Goal: Transaction & Acquisition: Download file/media

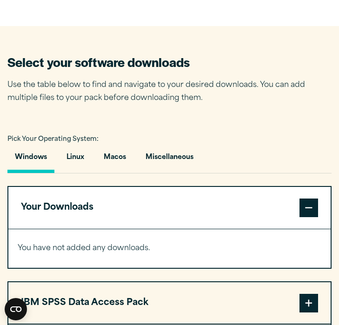
scroll to position [543, 0]
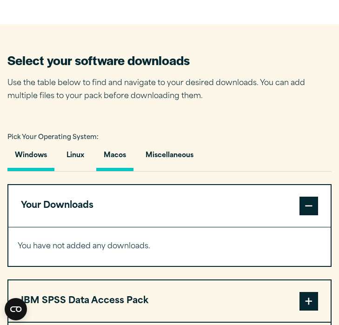
click at [123, 152] on button "Macos" at bounding box center [114, 158] width 37 height 26
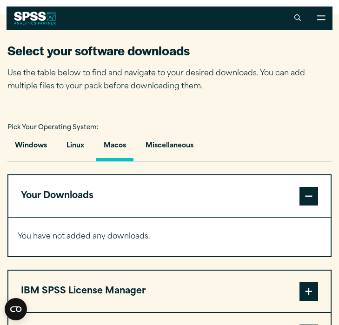
scroll to position [541, 0]
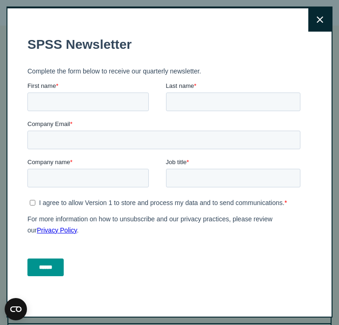
click at [317, 22] on icon at bounding box center [319, 20] width 7 height 7
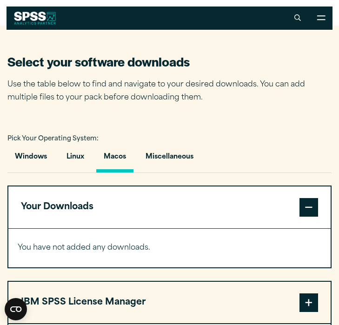
click at [121, 152] on button "Macos" at bounding box center [114, 159] width 37 height 26
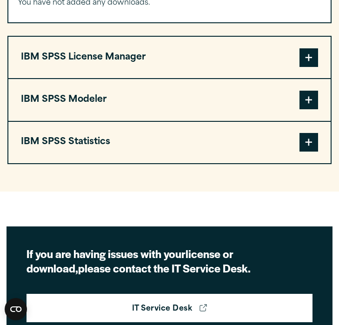
scroll to position [788, 0]
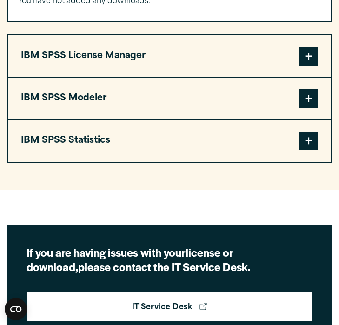
click at [316, 139] on span at bounding box center [308, 141] width 19 height 19
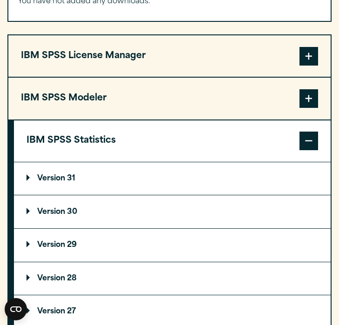
click at [78, 0] on p "You have not added any downloads." at bounding box center [169, 1] width 303 height 13
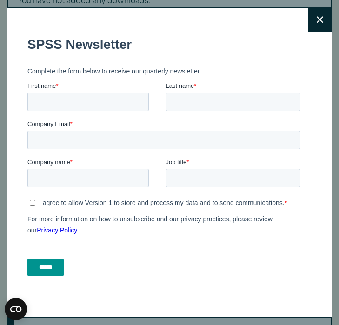
click at [322, 23] on icon at bounding box center [319, 19] width 7 height 7
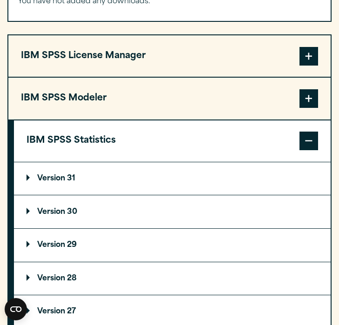
click at [127, 178] on summary "Version 31" at bounding box center [172, 178] width 316 height 33
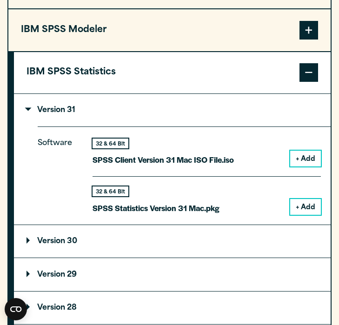
scroll to position [856, 0]
click at [293, 202] on button "+ Add" at bounding box center [305, 207] width 31 height 16
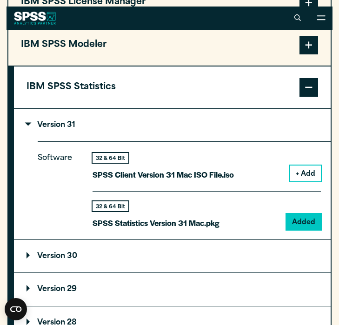
scroll to position [872, 0]
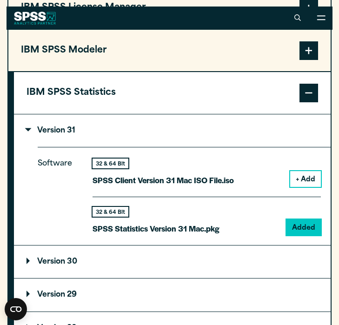
click at [203, 225] on p "SPSS Statistics Version 31 Mac.pkg" at bounding box center [155, 228] width 127 height 13
click at [203, 226] on p "SPSS Statistics Version 31 Mac.pkg" at bounding box center [155, 228] width 127 height 13
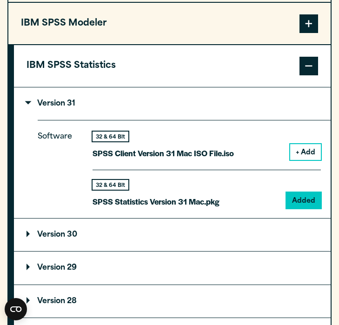
scroll to position [900, 0]
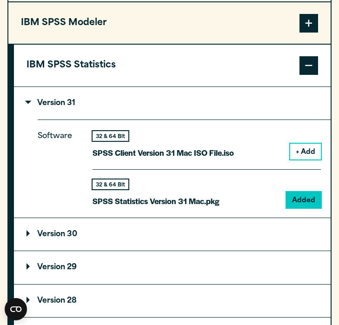
click at [303, 145] on button "+ Add" at bounding box center [305, 152] width 31 height 16
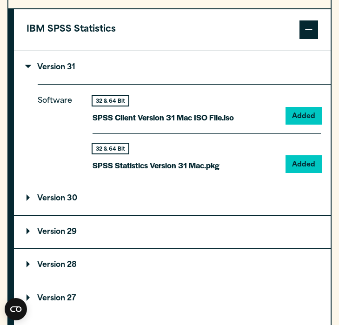
scroll to position [965, 0]
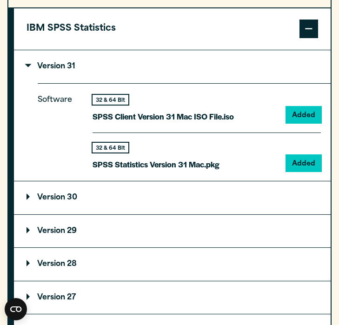
click at [198, 164] on p "SPSS Statistics Version 31 Mac.pkg" at bounding box center [155, 164] width 127 height 13
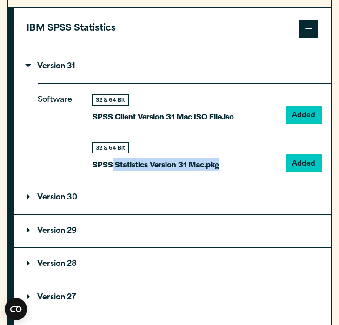
drag, startPoint x: 223, startPoint y: 164, endPoint x: 112, endPoint y: 155, distance: 111.4
click at [112, 156] on div "32 & 64 Bit SPSS Statistics Version 31 Mac.pkg Added" at bounding box center [206, 151] width 228 height 39
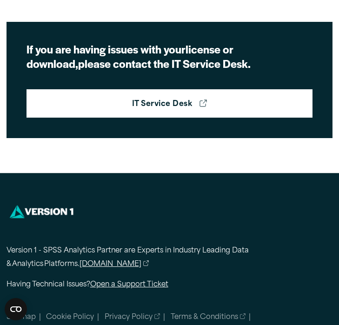
scroll to position [1354, 0]
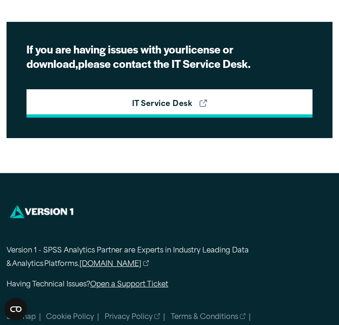
click at [238, 99] on link "IT Service Desk" at bounding box center [169, 103] width 286 height 29
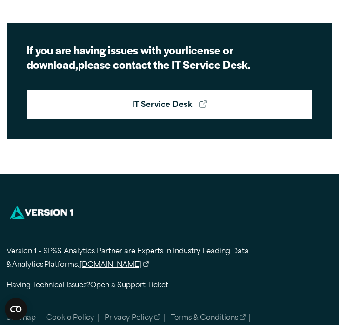
scroll to position [1354, 0]
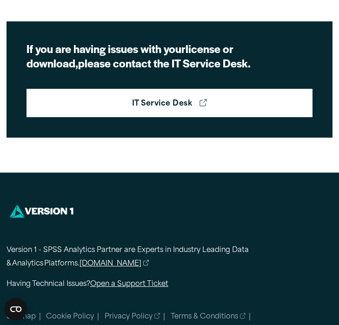
click at [115, 259] on link "[DOMAIN_NAME]" at bounding box center [114, 263] width 70 height 13
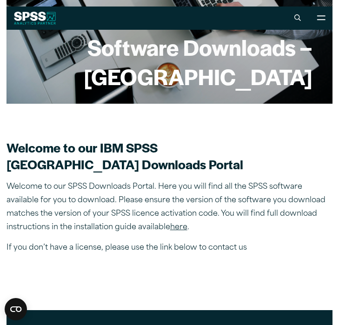
scroll to position [60, 0]
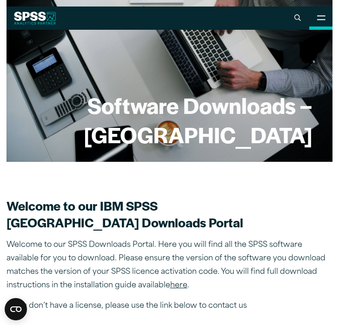
click at [318, 18] on icon at bounding box center [320, 17] width 9 height 5
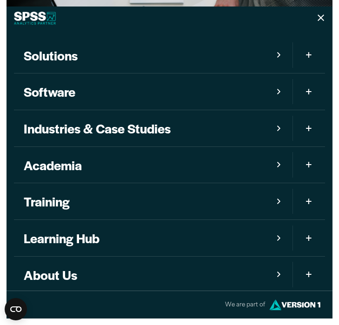
click at [250, 85] on link "Software" at bounding box center [153, 91] width 279 height 36
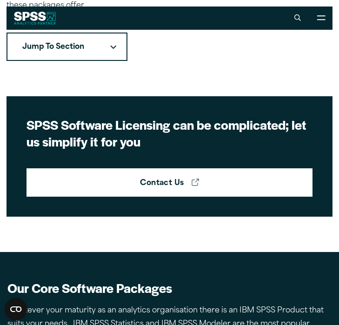
scroll to position [319, 0]
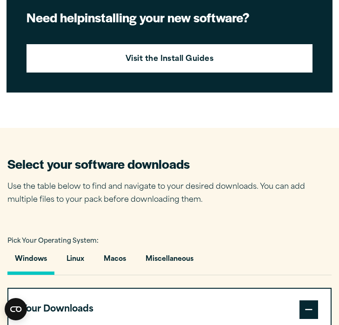
scroll to position [439, 0]
click at [115, 251] on button "Macos" at bounding box center [114, 261] width 37 height 26
click at [121, 263] on button "Macos" at bounding box center [114, 261] width 37 height 26
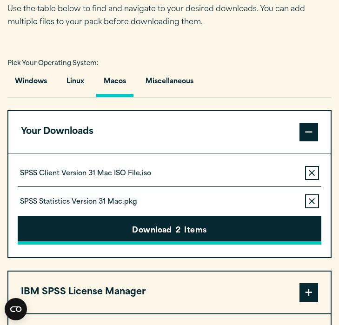
scroll to position [617, 0]
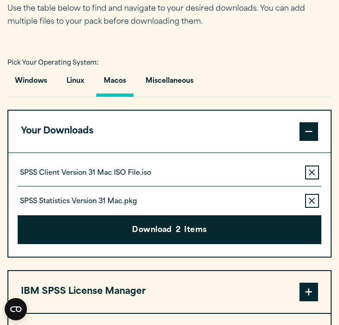
click at [126, 200] on p "SPSS Statistics Version 31 Mac.pkg" at bounding box center [78, 201] width 117 height 9
click at [316, 171] on button "Remove this item from your software download list" at bounding box center [312, 172] width 14 height 14
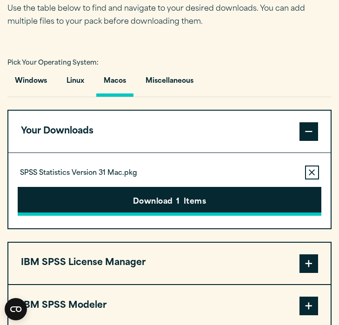
click at [204, 200] on button "Download 1 Items" at bounding box center [169, 201] width 303 height 29
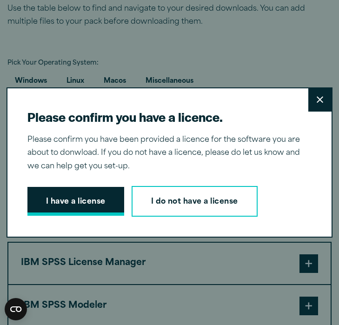
click at [99, 201] on button "I have a license" at bounding box center [75, 201] width 97 height 29
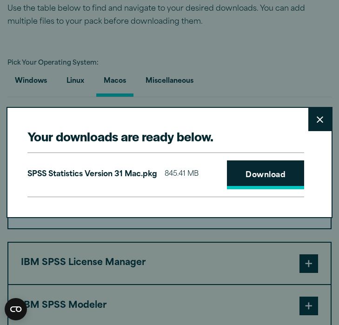
click at [275, 168] on link "Download" at bounding box center [265, 174] width 77 height 29
